Goal: Information Seeking & Learning: Find specific fact

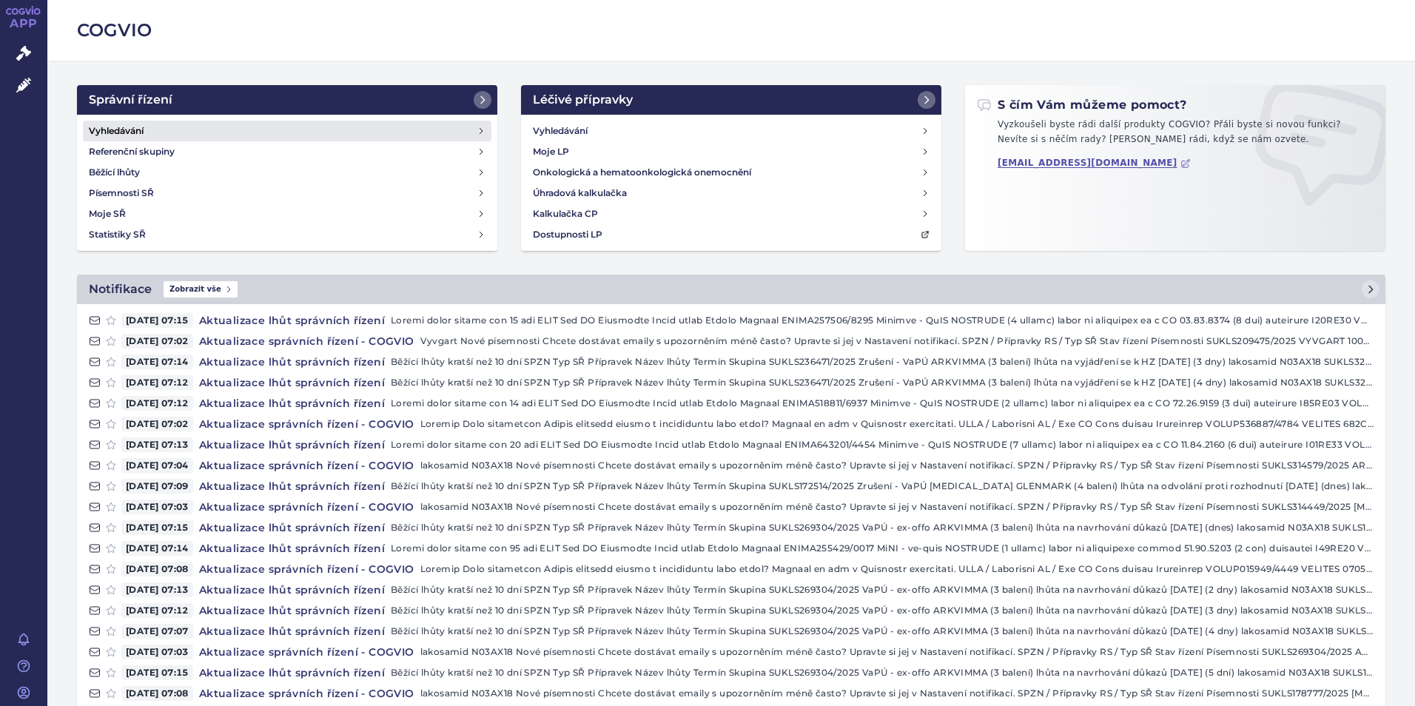
drag, startPoint x: 112, startPoint y: 129, endPoint x: 118, endPoint y: 149, distance: 21.1
click at [112, 129] on h4 "Vyhledávání" at bounding box center [116, 131] width 55 height 15
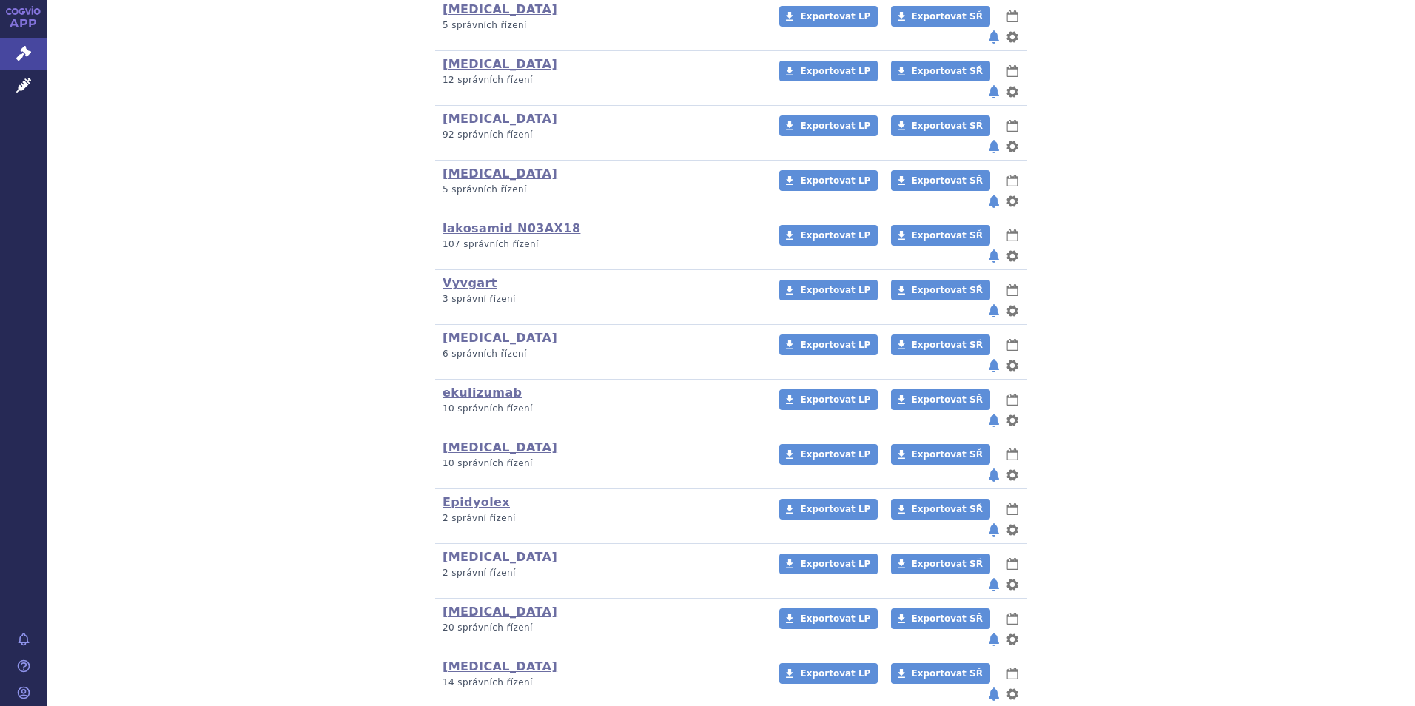
scroll to position [403, 0]
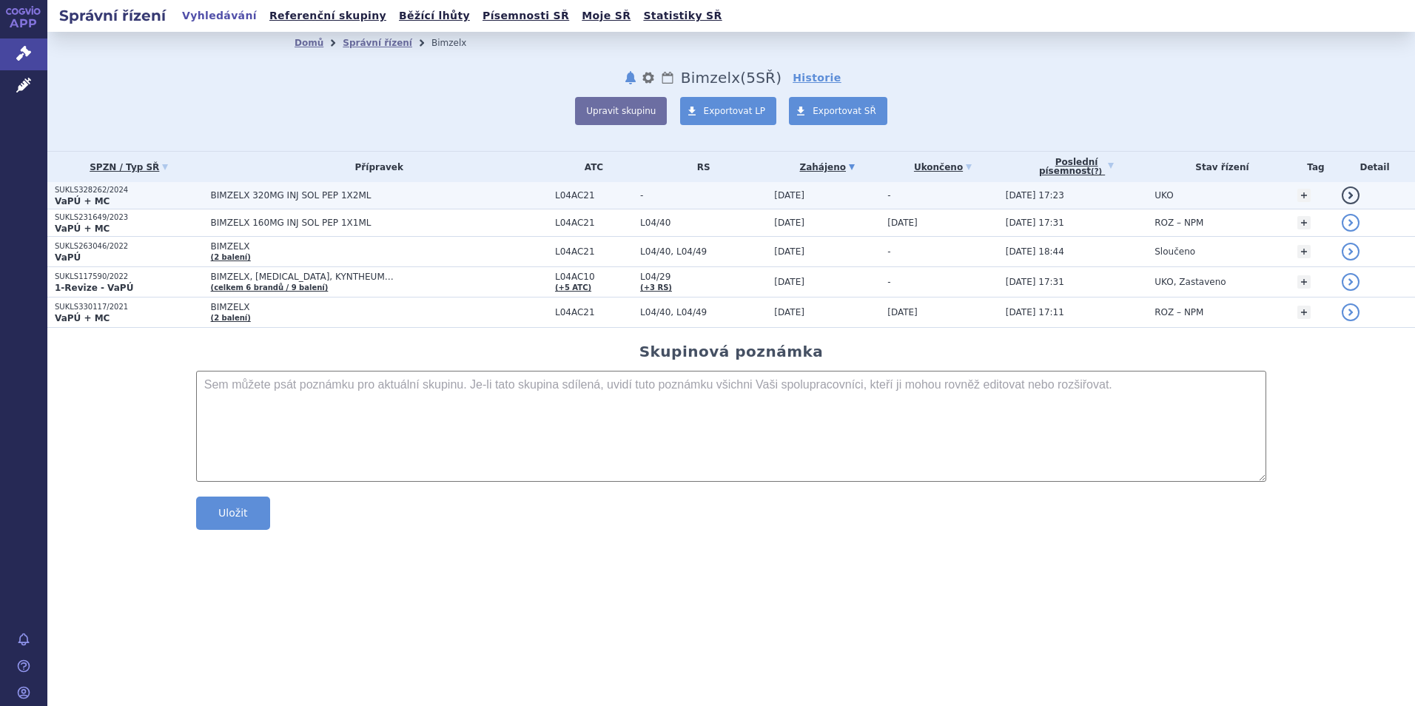
click at [87, 192] on p "SUKLS328262/2024" at bounding box center [129, 190] width 149 height 10
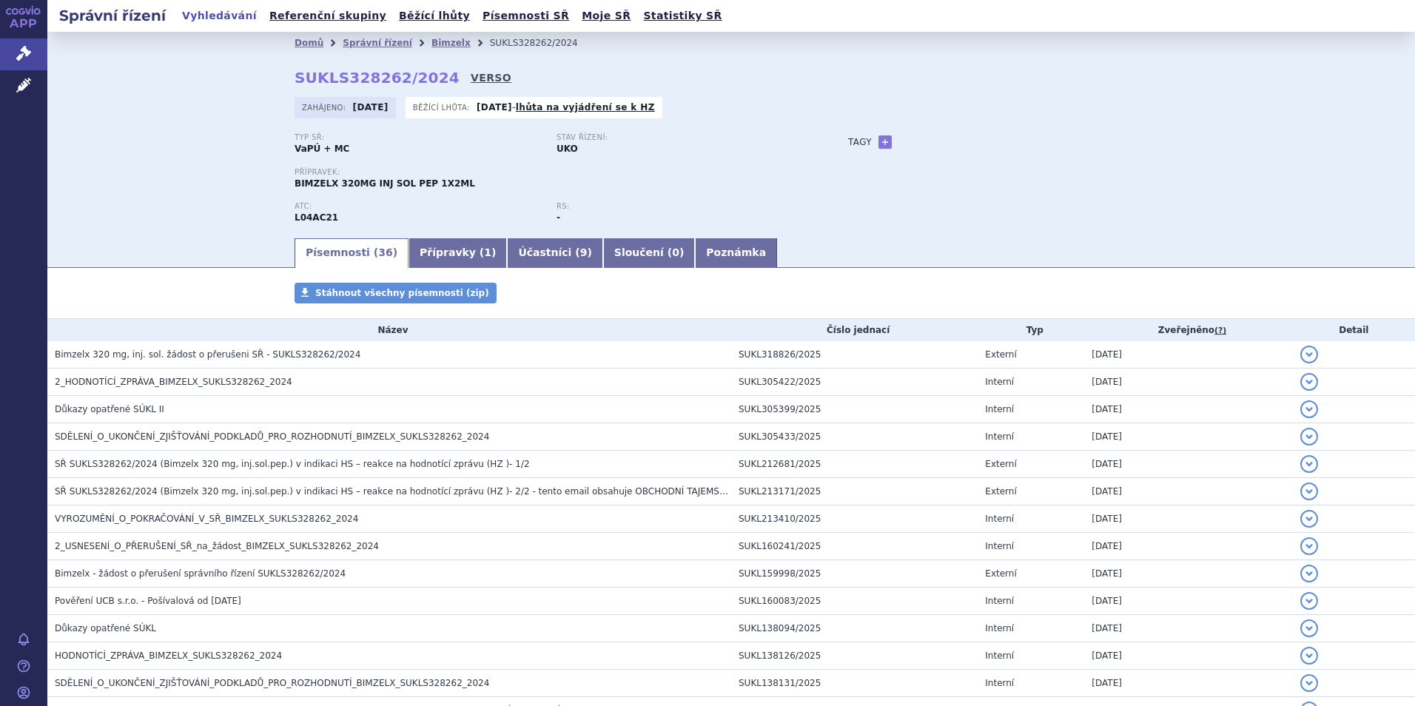
click at [471, 77] on link "VERSO" at bounding box center [491, 77] width 41 height 15
click at [471, 78] on link "VERSO" at bounding box center [491, 77] width 41 height 15
